Goal: Information Seeking & Learning: Learn about a topic

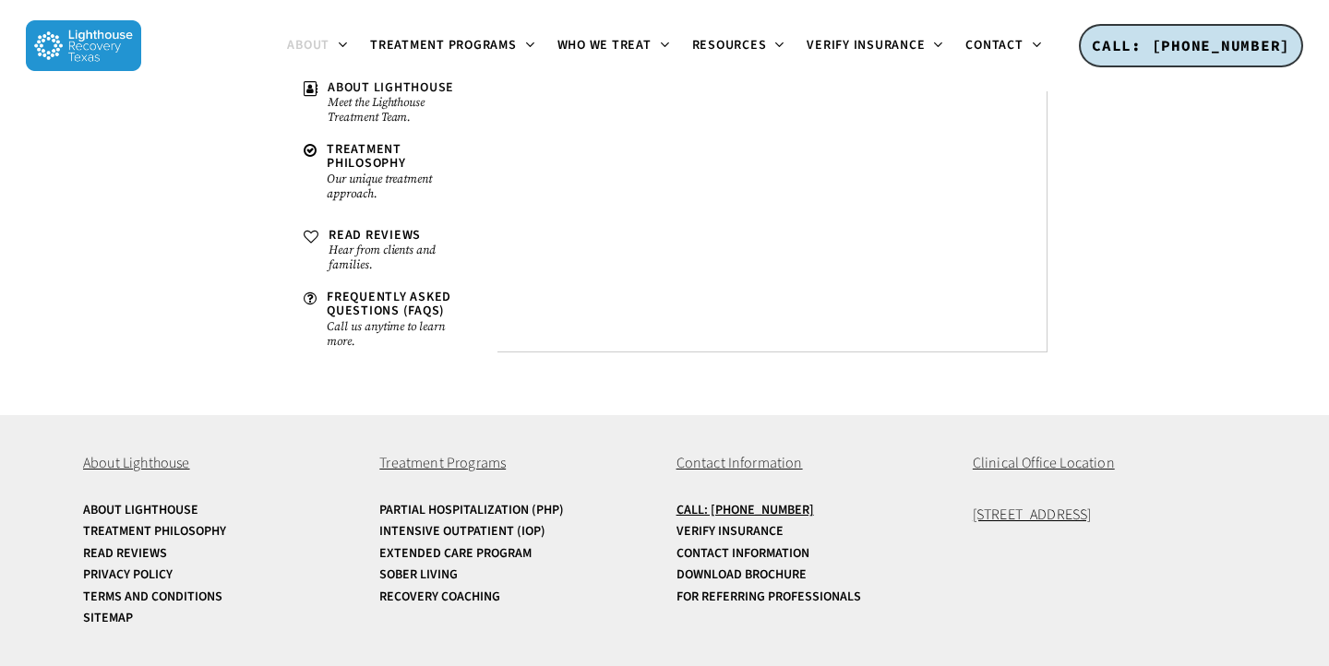
scroll to position [7100, 0]
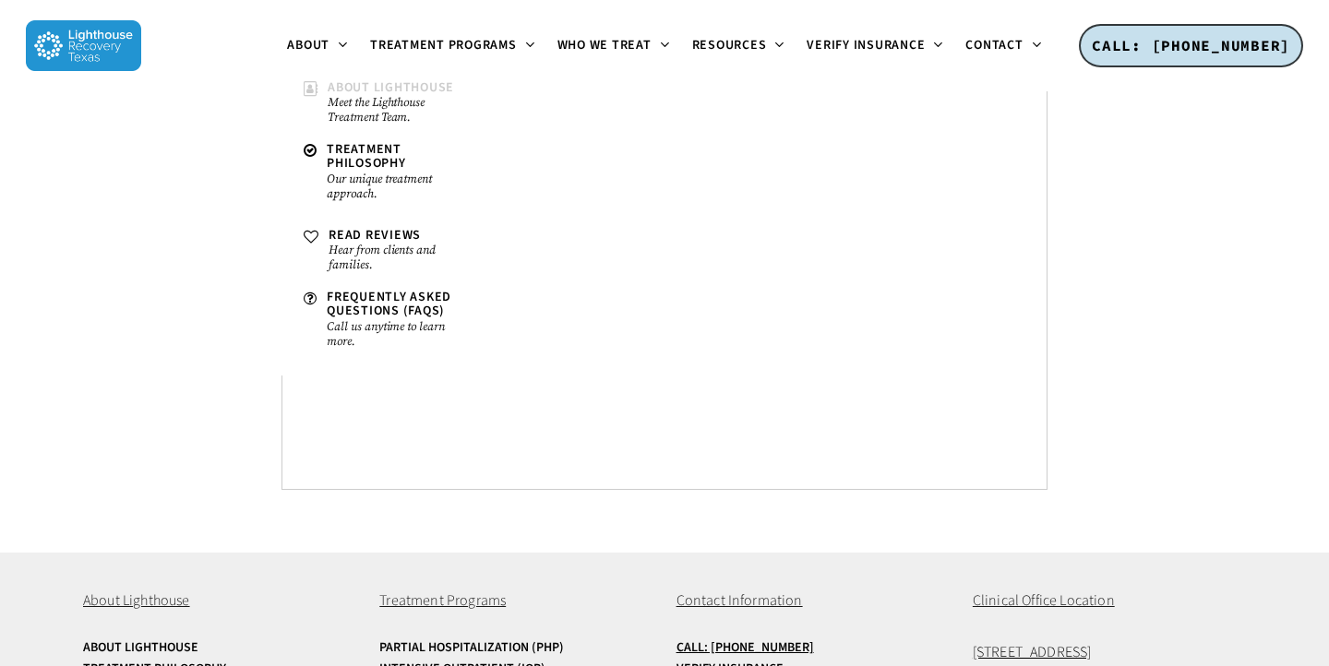
click at [357, 103] on small "Meet the Lighthouse Treatment Team." at bounding box center [399, 110] width 142 height 30
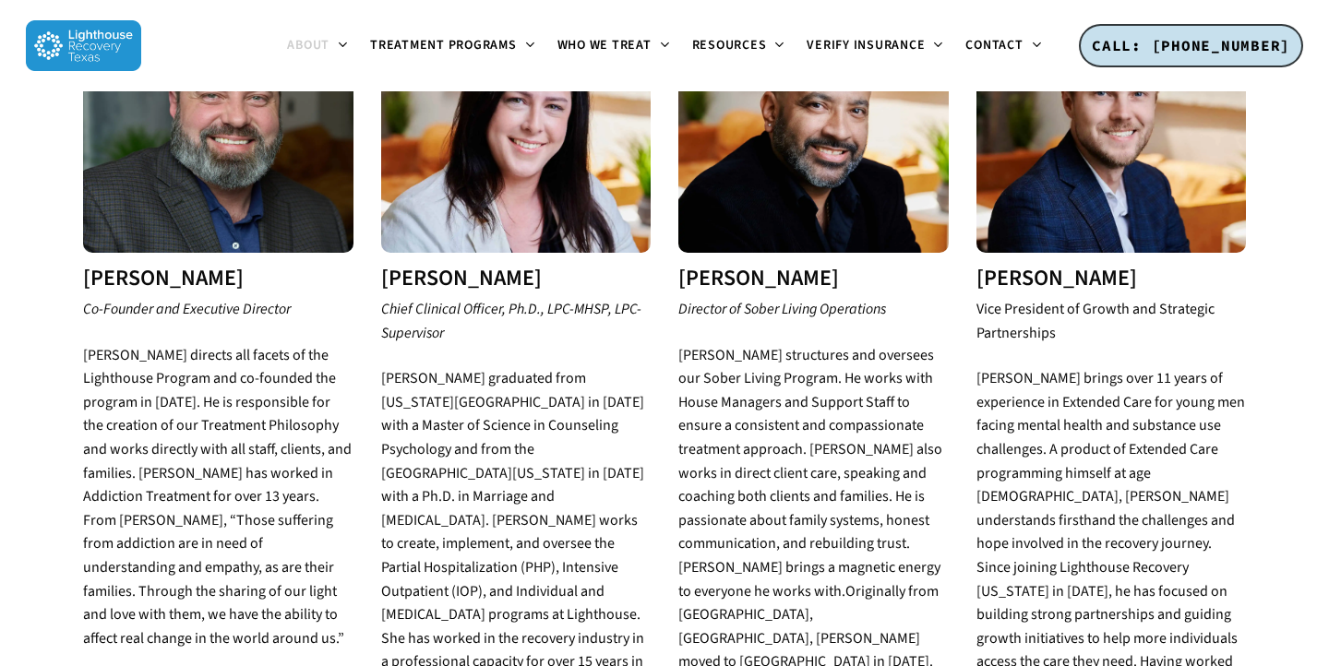
scroll to position [974, 0]
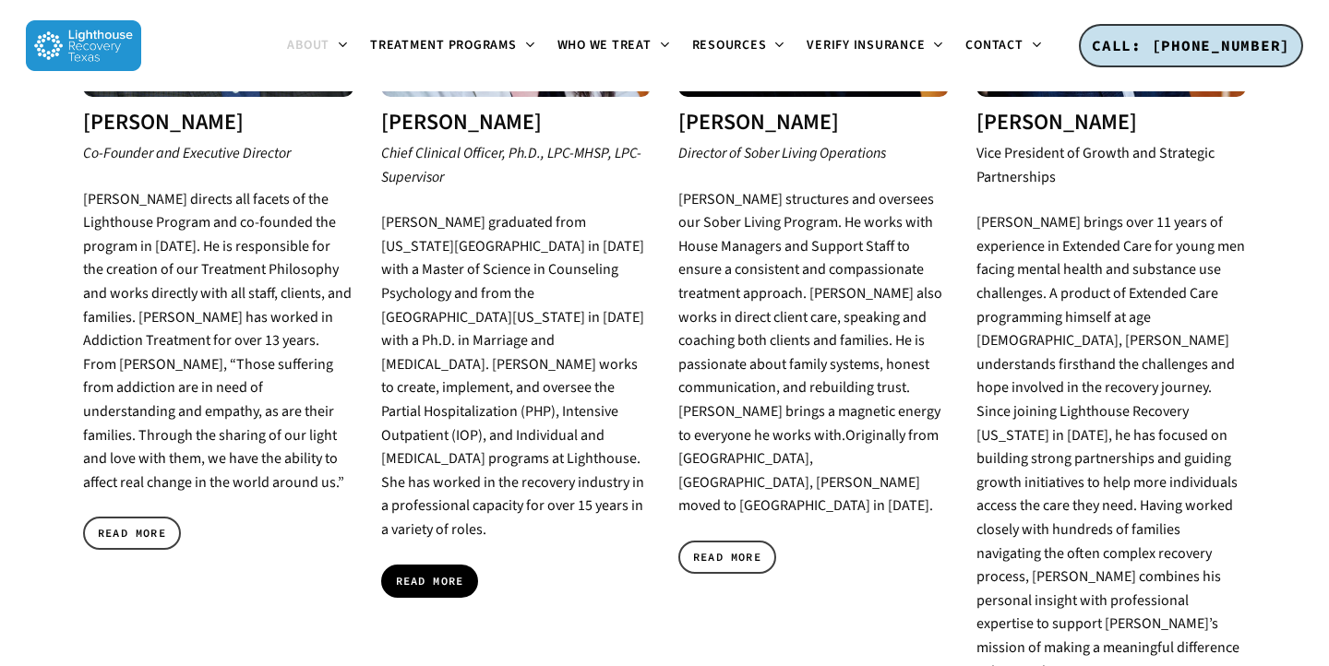
click at [429, 572] on span "READ MORE" at bounding box center [430, 581] width 68 height 18
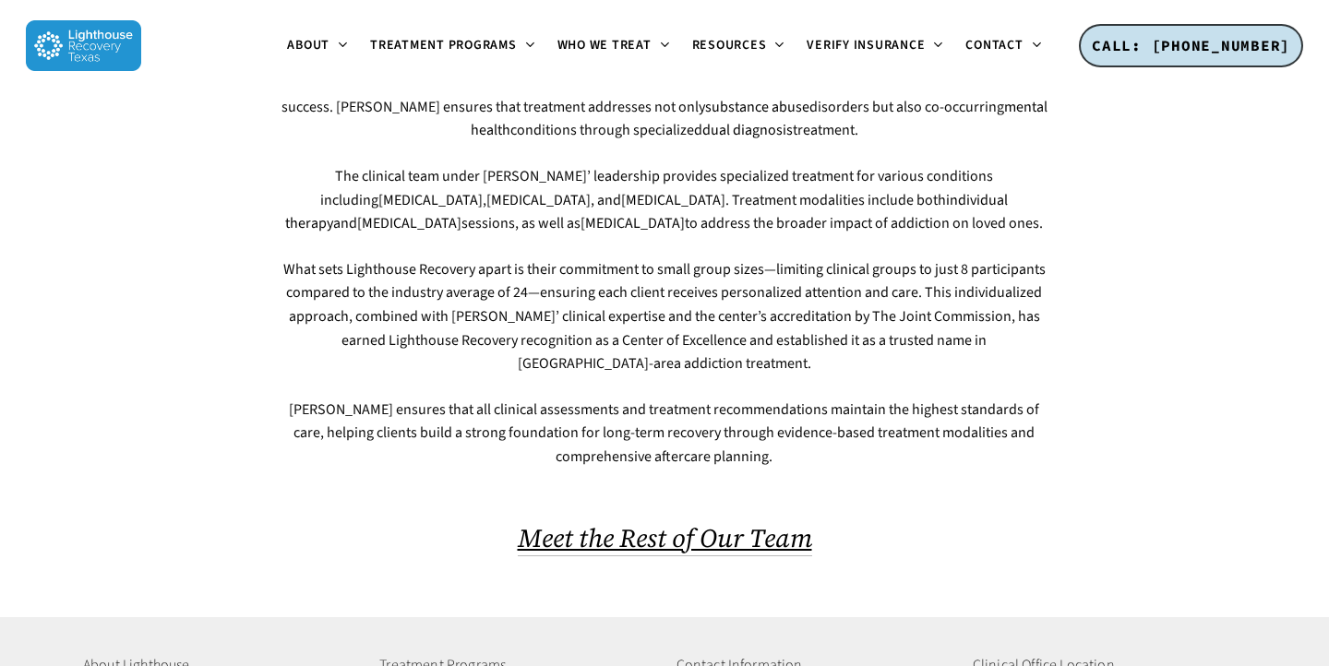
scroll to position [1925, 0]
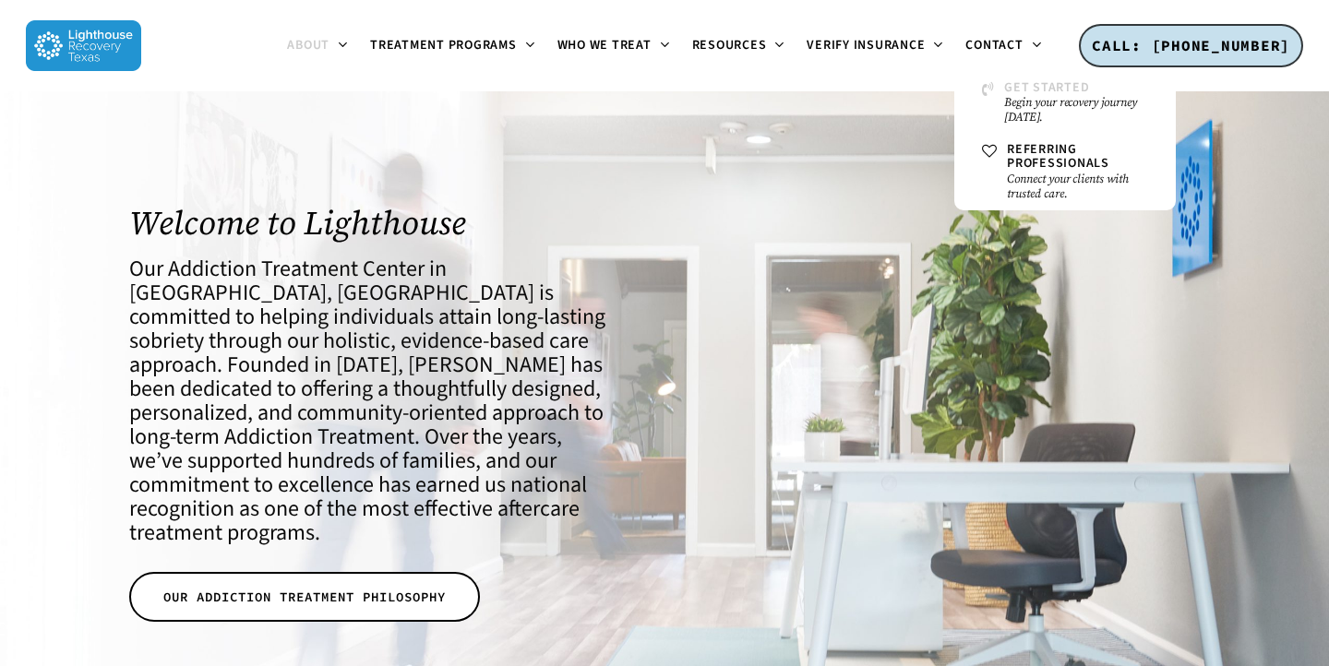
click at [1010, 93] on span "Get Started" at bounding box center [1046, 87] width 85 height 18
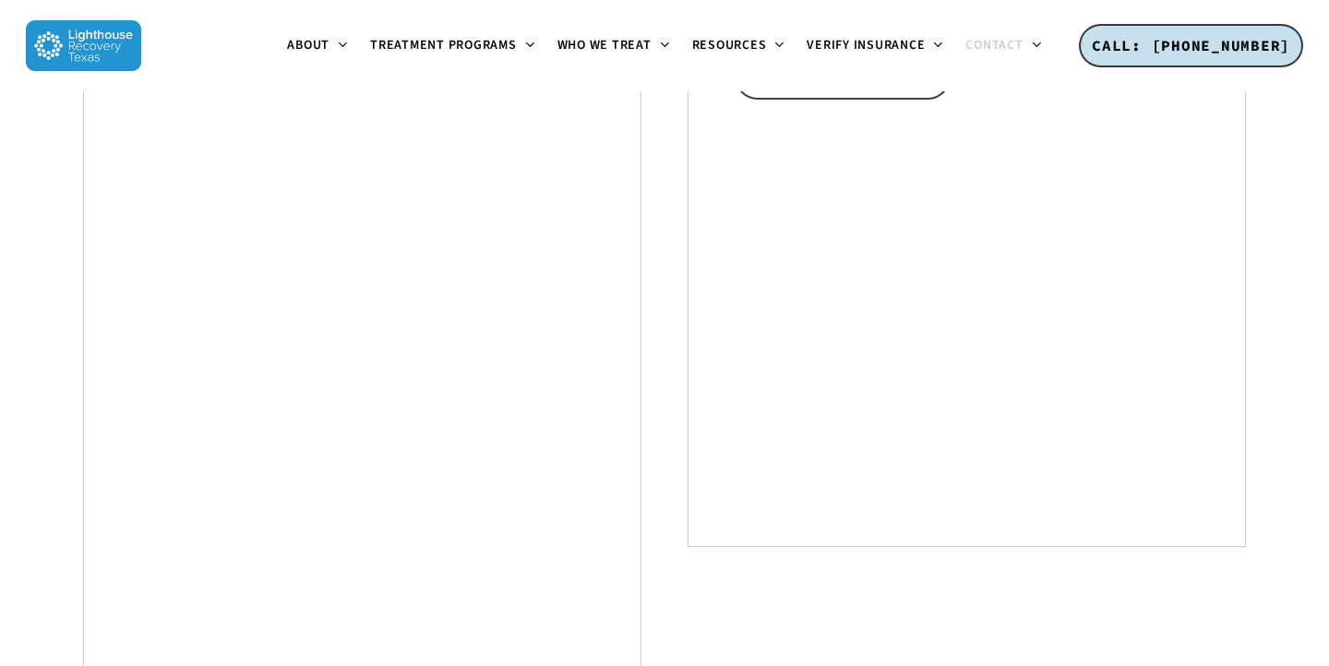
scroll to position [911, 0]
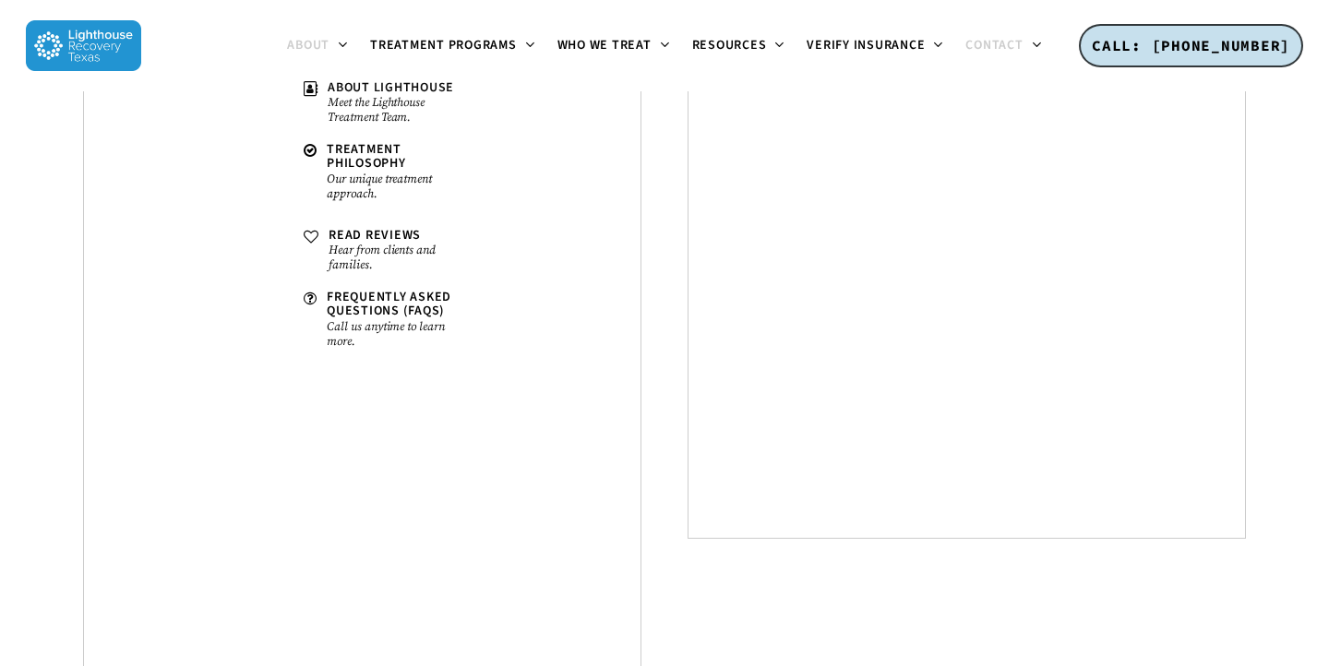
click at [315, 44] on span "About" at bounding box center [308, 45] width 42 height 18
click at [358, 104] on small "Meet the Lighthouse Treatment Team." at bounding box center [399, 110] width 142 height 30
